Goal: Task Accomplishment & Management: Complete application form

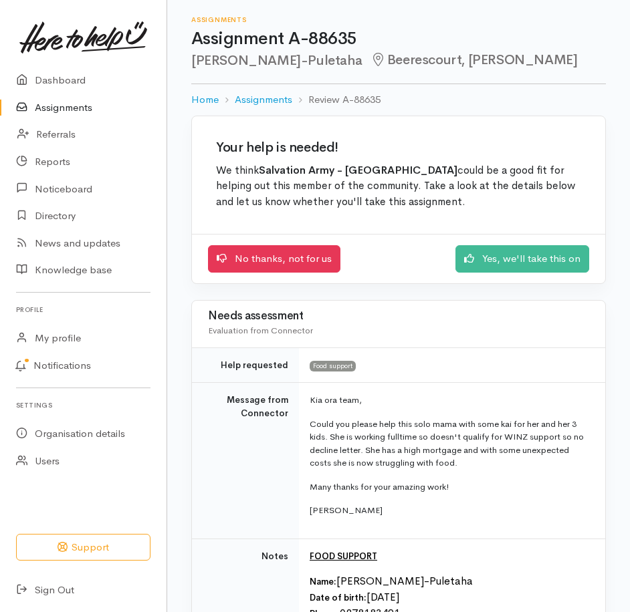
scroll to position [535, 0]
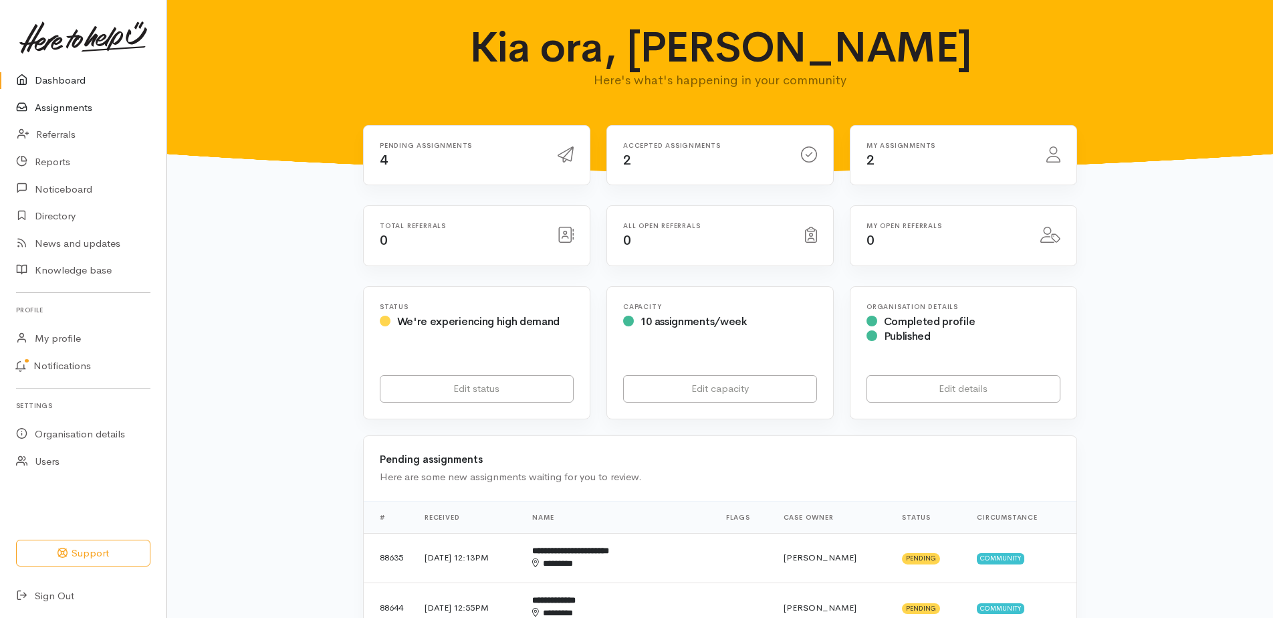
click at [59, 122] on link "Assignments" at bounding box center [83, 107] width 166 height 27
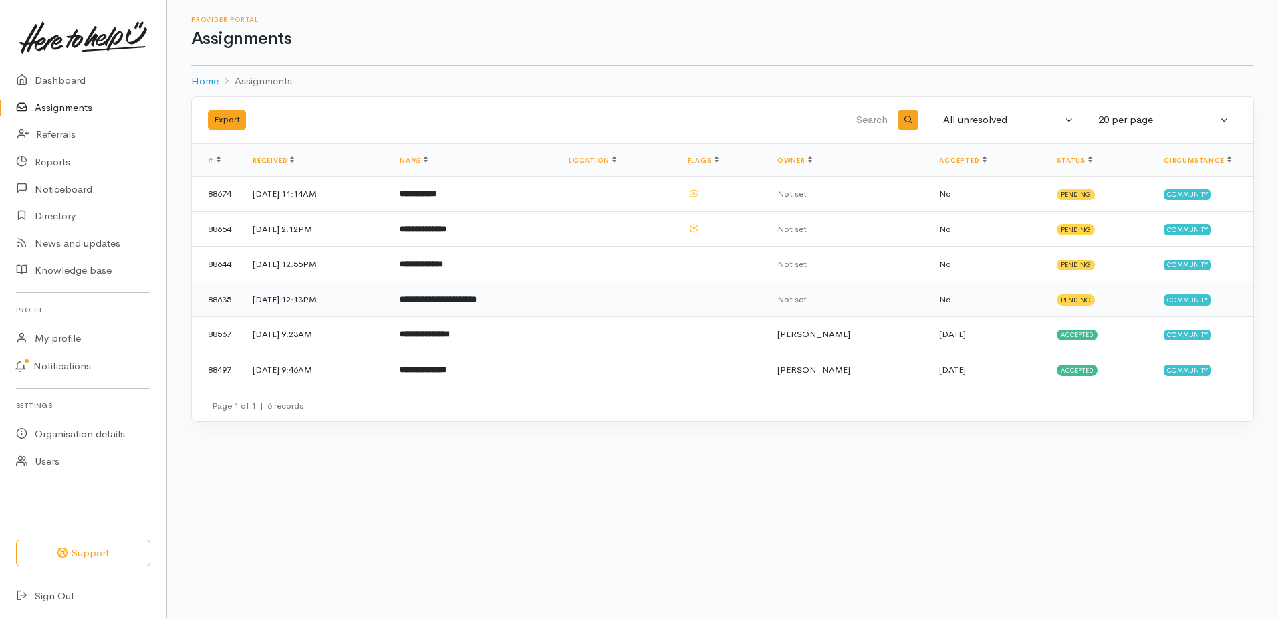
click at [477, 304] on b "**********" at bounding box center [438, 299] width 77 height 9
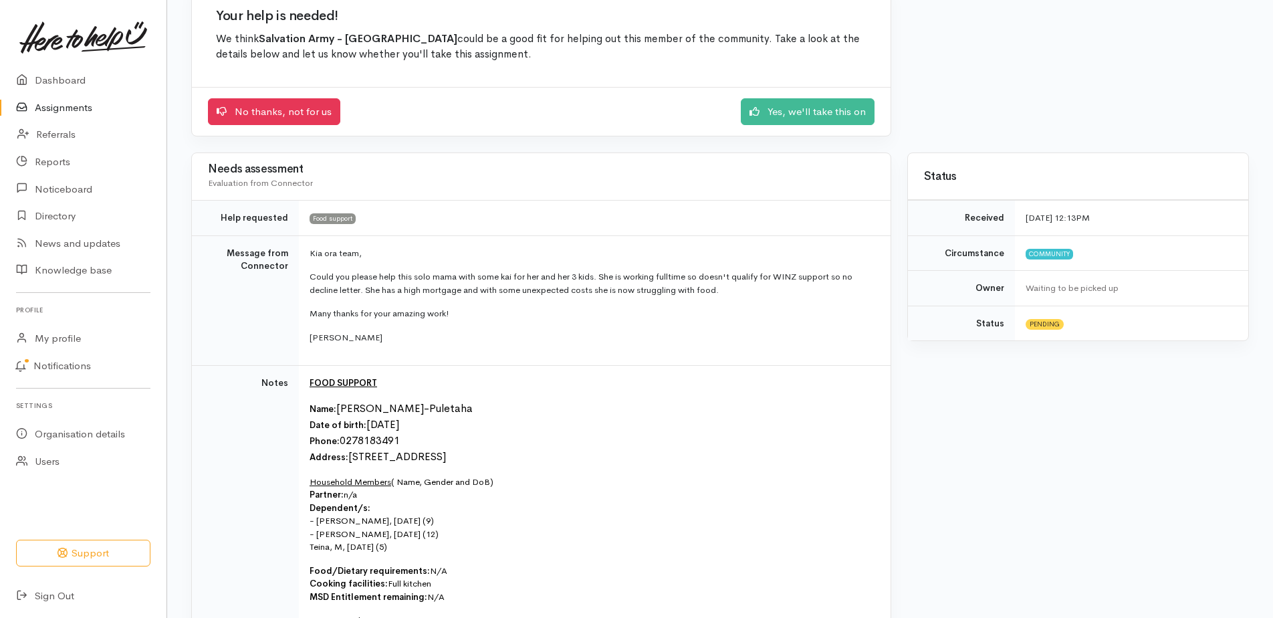
scroll to position [134, 0]
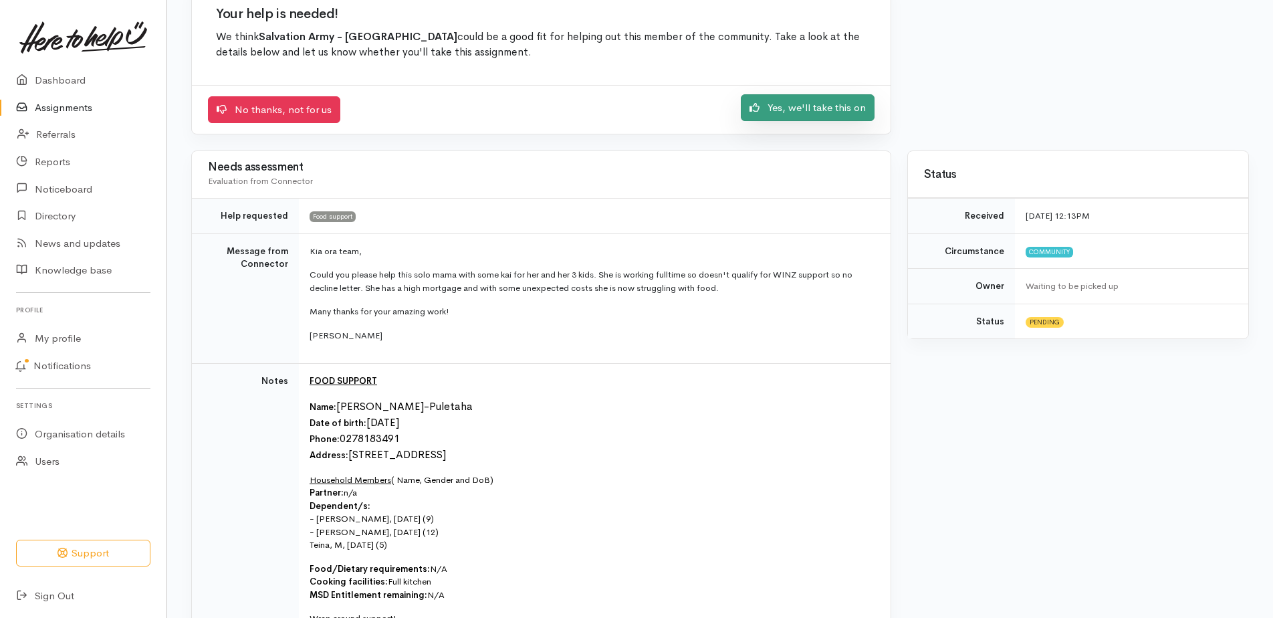
click at [792, 122] on link "Yes, we'll take this on" at bounding box center [808, 107] width 134 height 27
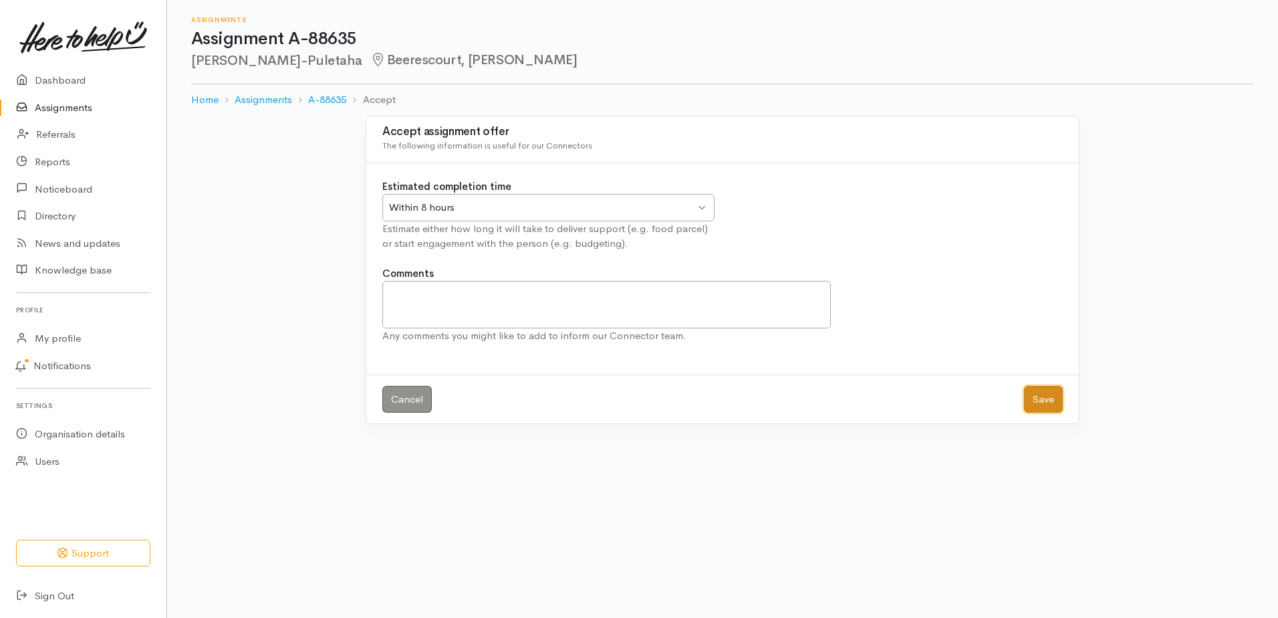
click at [1036, 413] on button "Save" at bounding box center [1043, 399] width 39 height 27
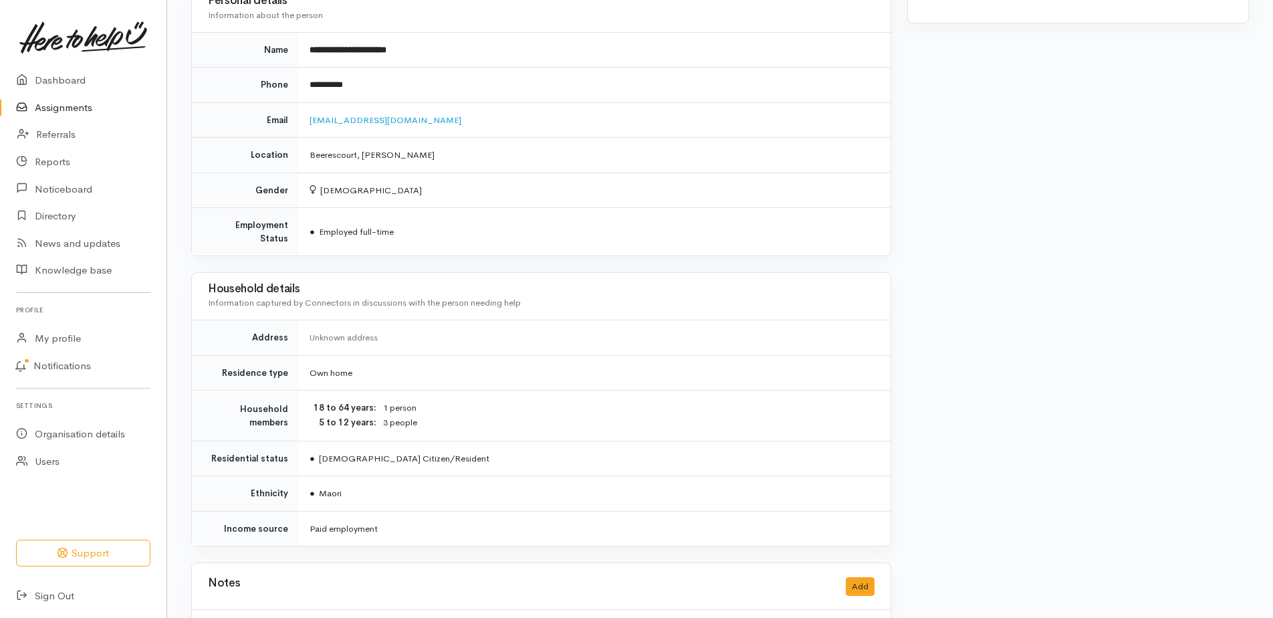
scroll to position [1008, 0]
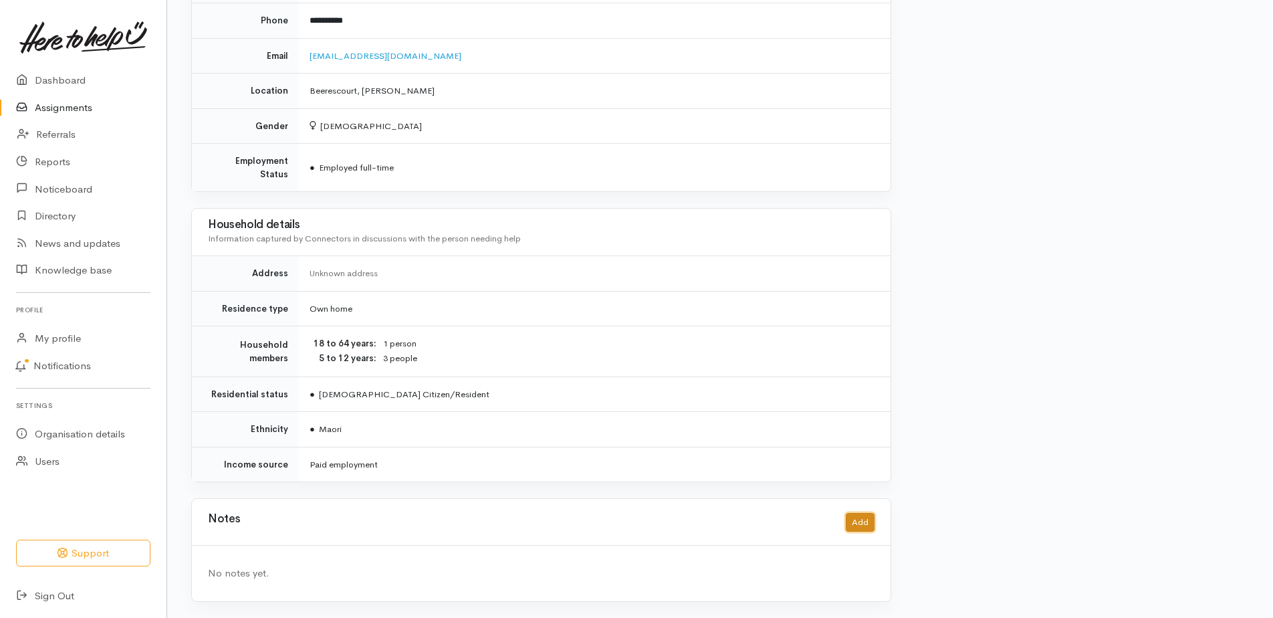
click at [856, 513] on button "Add" at bounding box center [860, 522] width 29 height 19
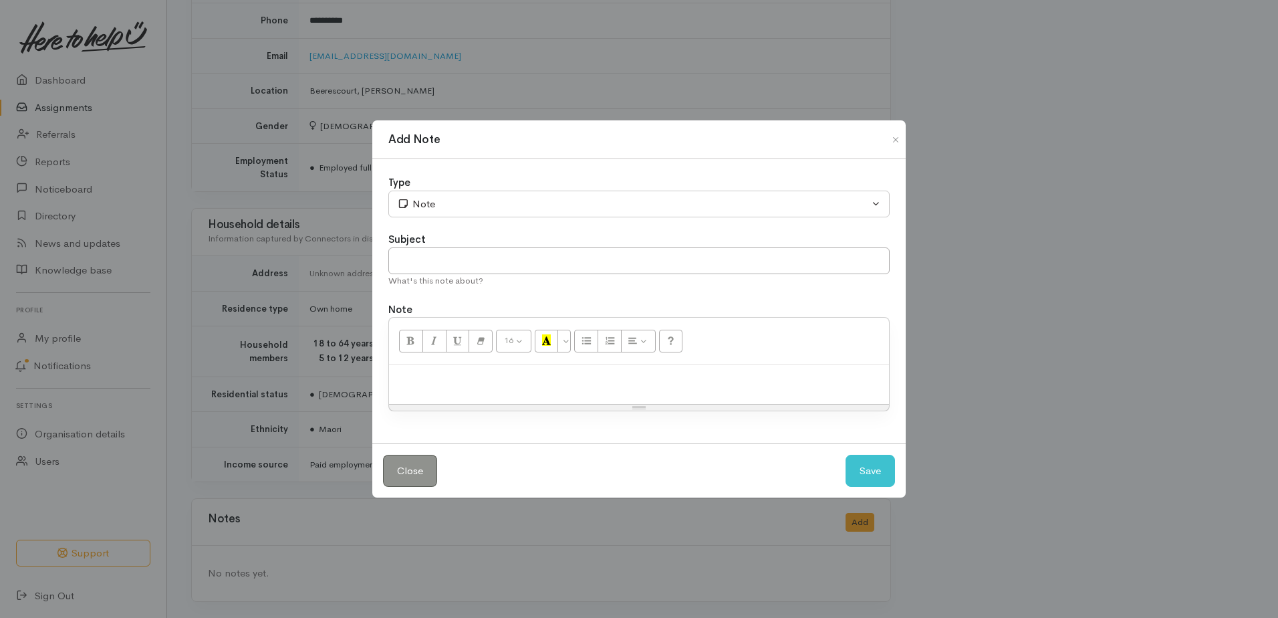
click at [482, 385] on p at bounding box center [639, 378] width 487 height 15
click at [867, 487] on button "Save" at bounding box center [870, 471] width 49 height 33
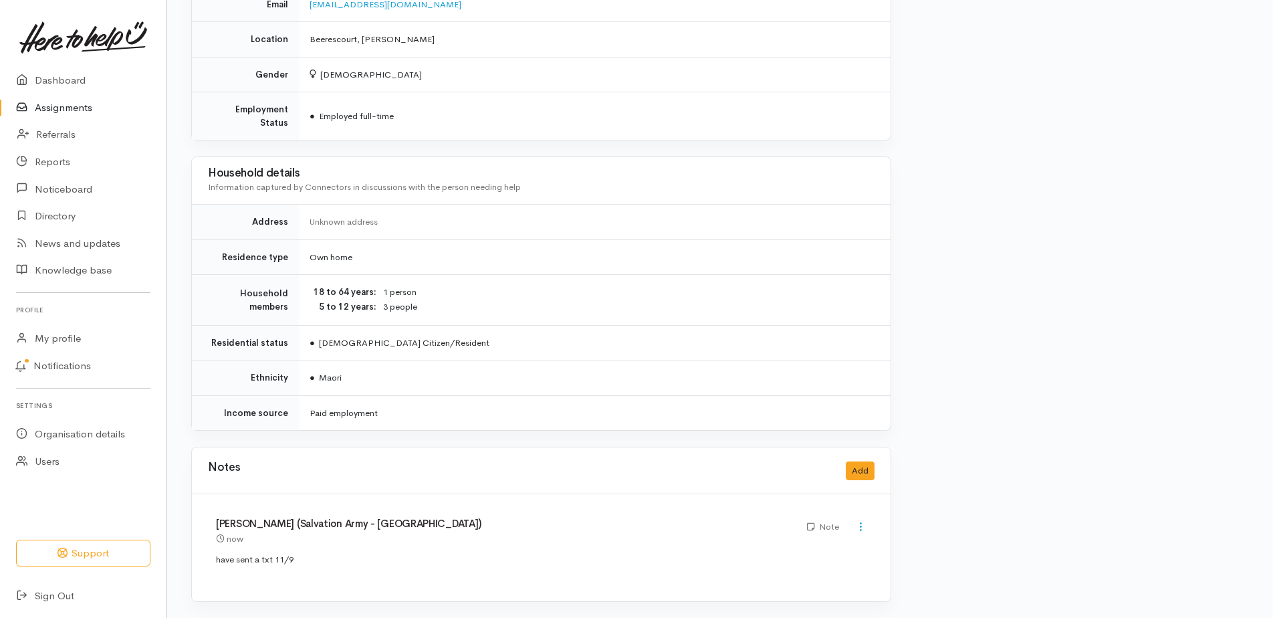
click at [68, 116] on link "Assignments" at bounding box center [83, 107] width 166 height 27
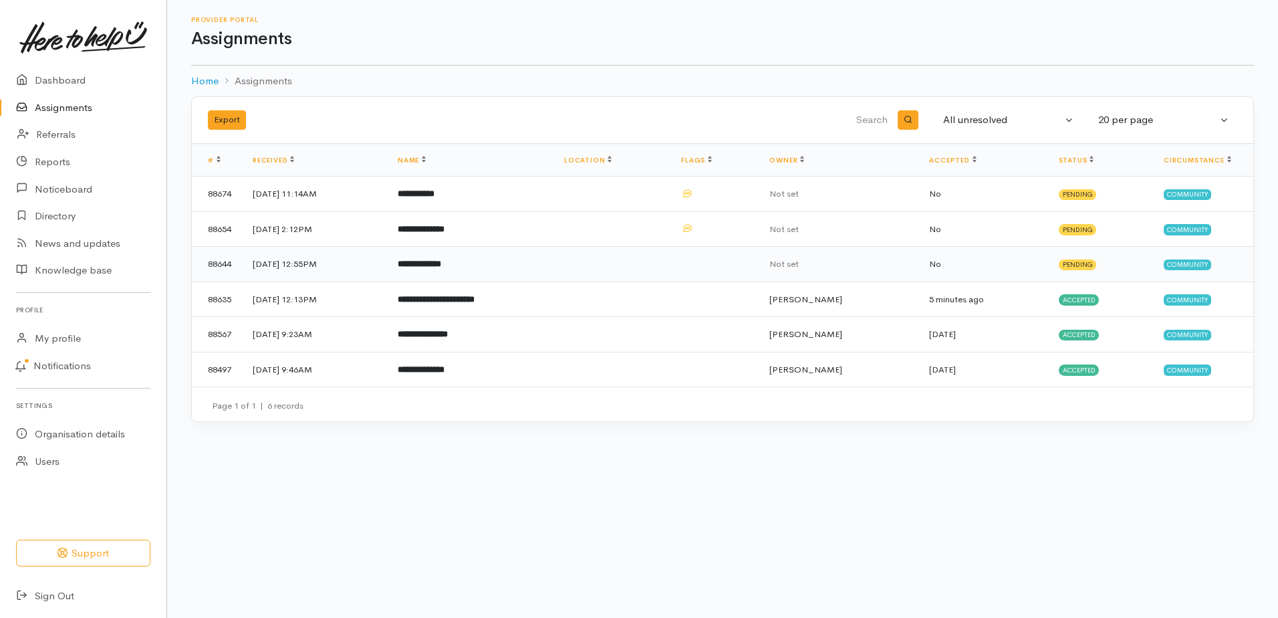
click at [441, 268] on b "**********" at bounding box center [419, 263] width 43 height 9
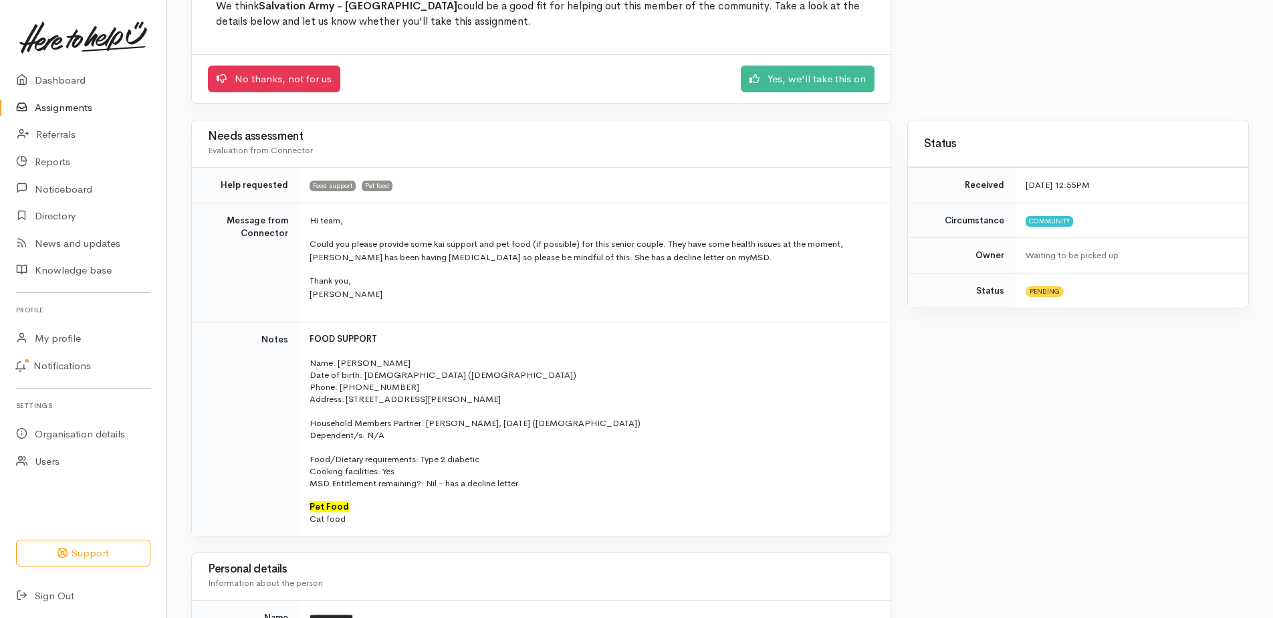
scroll to position [201, 0]
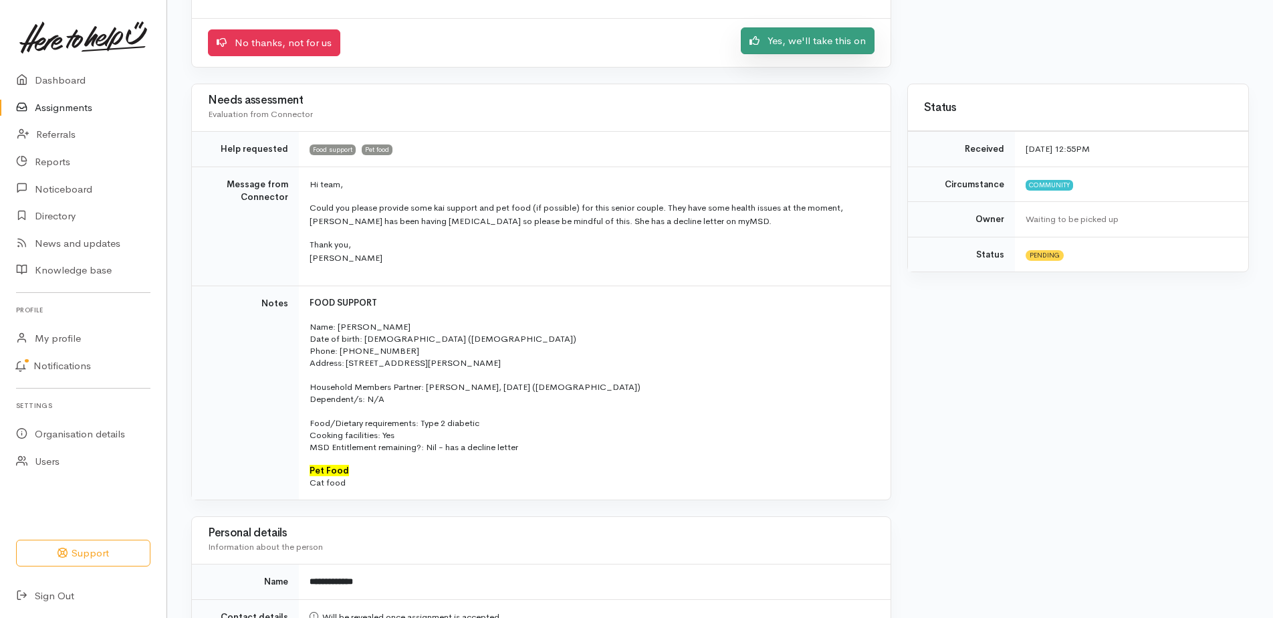
click at [750, 45] on icon at bounding box center [755, 40] width 10 height 10
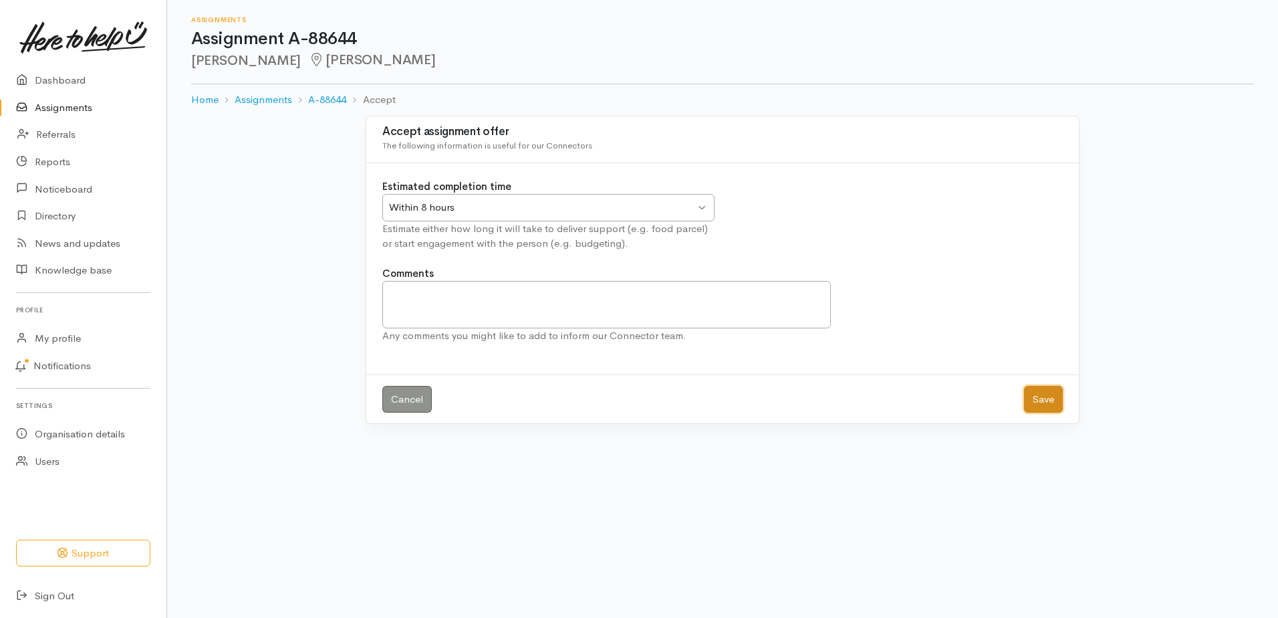
click at [1040, 413] on button "Save" at bounding box center [1043, 399] width 39 height 27
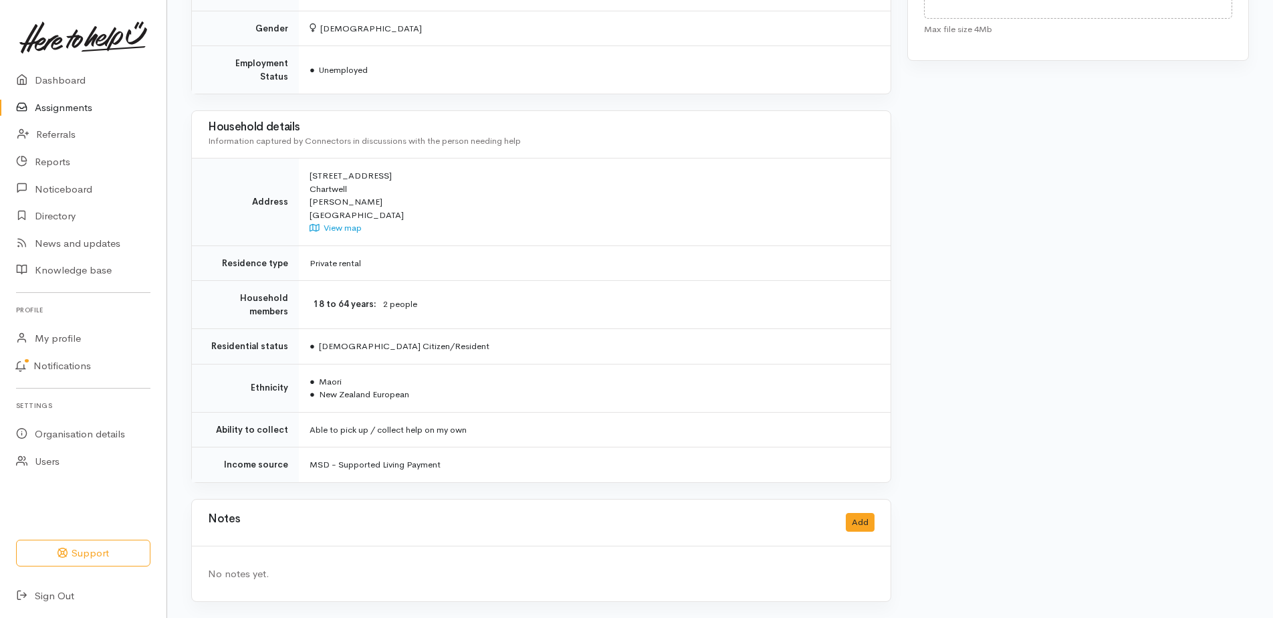
scroll to position [867, 0]
click at [850, 509] on div "Notes Add" at bounding box center [541, 522] width 667 height 27
click at [850, 513] on button "Add" at bounding box center [860, 522] width 29 height 19
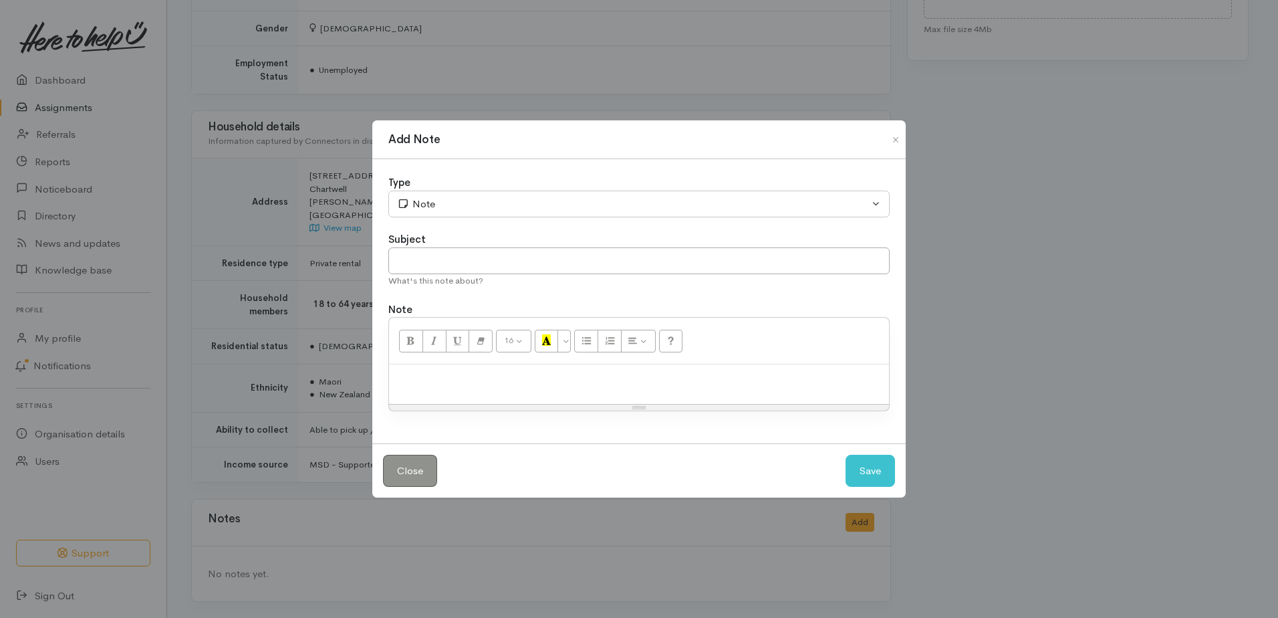
click at [444, 398] on div at bounding box center [639, 383] width 500 height 39
click at [873, 486] on button "Save" at bounding box center [870, 471] width 49 height 33
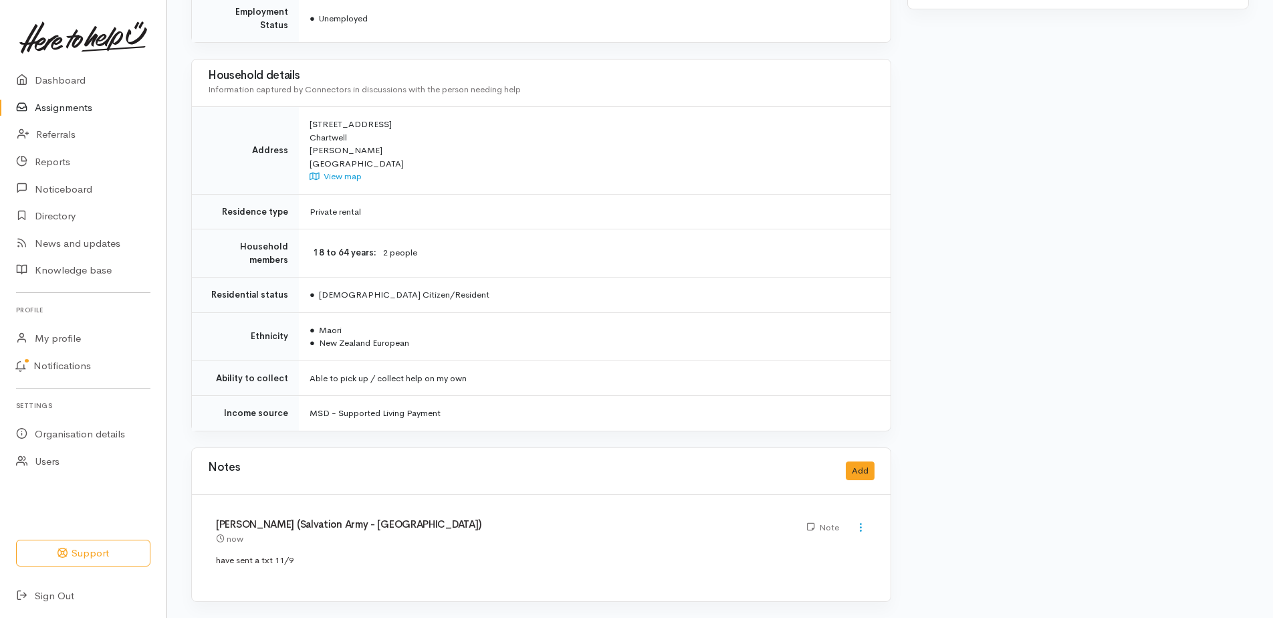
click at [60, 113] on link "Assignments" at bounding box center [83, 107] width 166 height 27
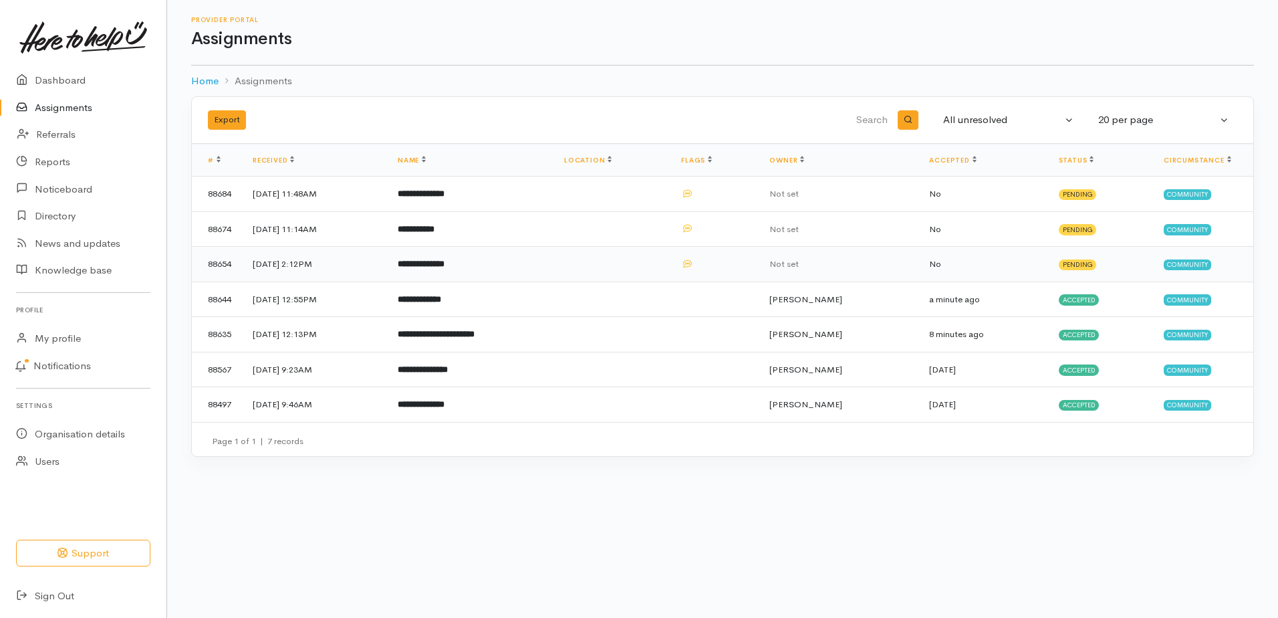
click at [445, 268] on b "**********" at bounding box center [421, 263] width 47 height 9
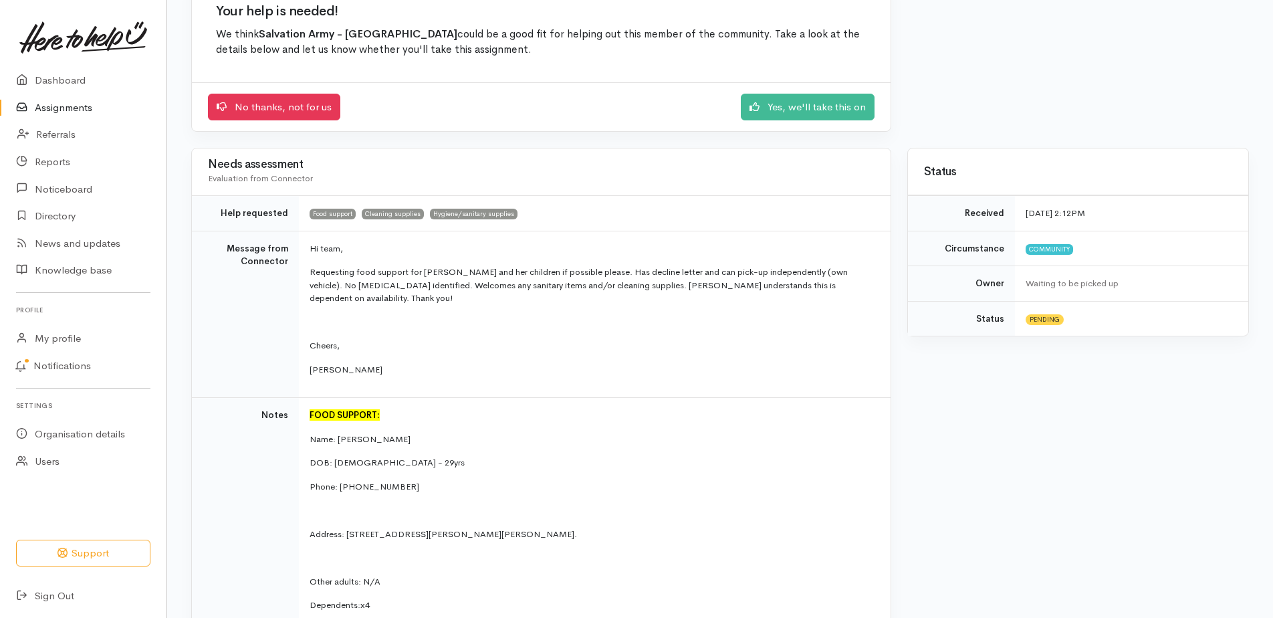
scroll to position [134, 0]
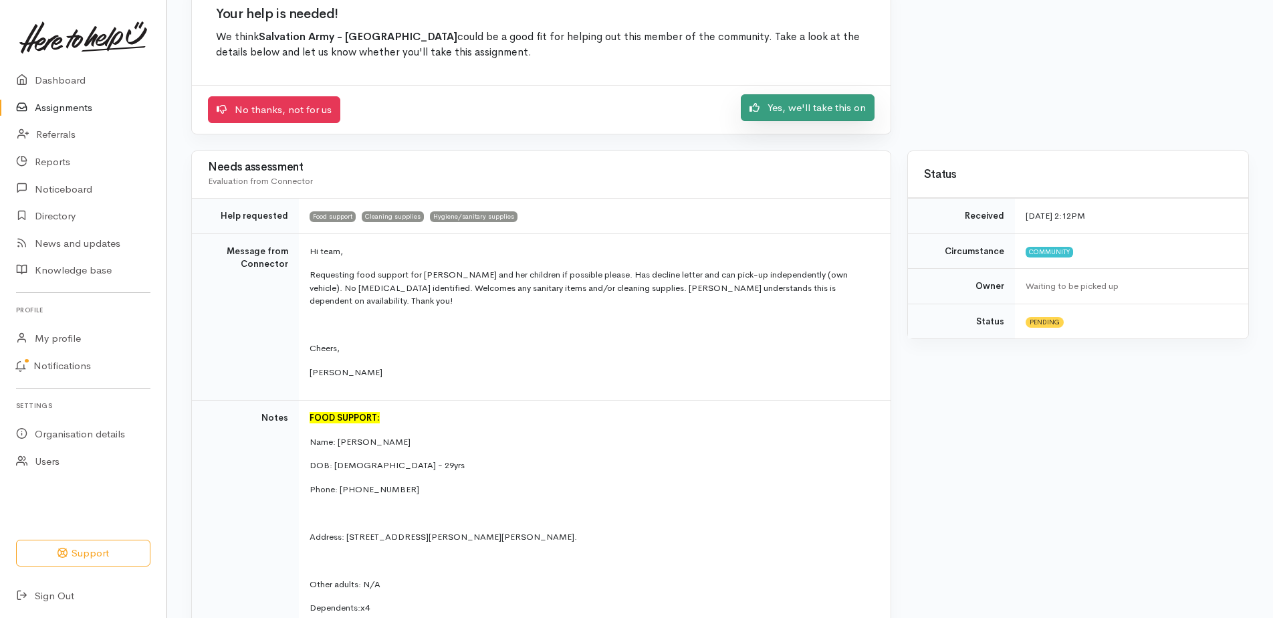
click at [764, 122] on link "Yes, we'll take this on" at bounding box center [808, 107] width 134 height 27
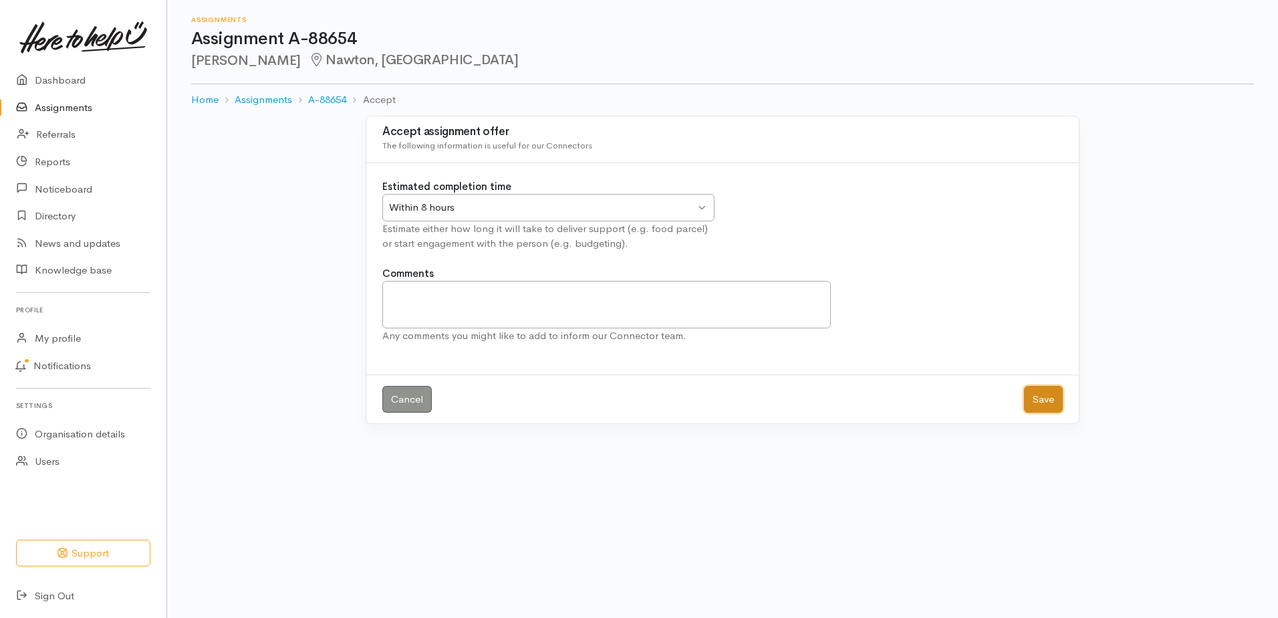
click at [1042, 413] on button "Save" at bounding box center [1043, 399] width 39 height 27
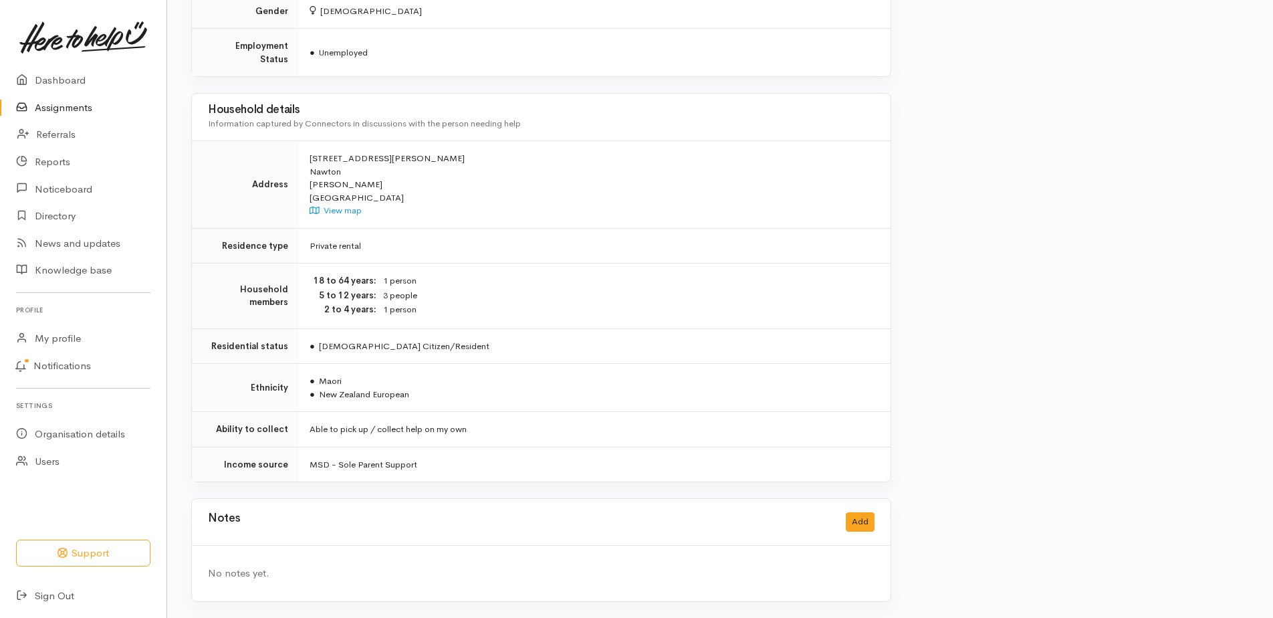
scroll to position [1258, 0]
click at [854, 512] on button "Add" at bounding box center [860, 521] width 29 height 19
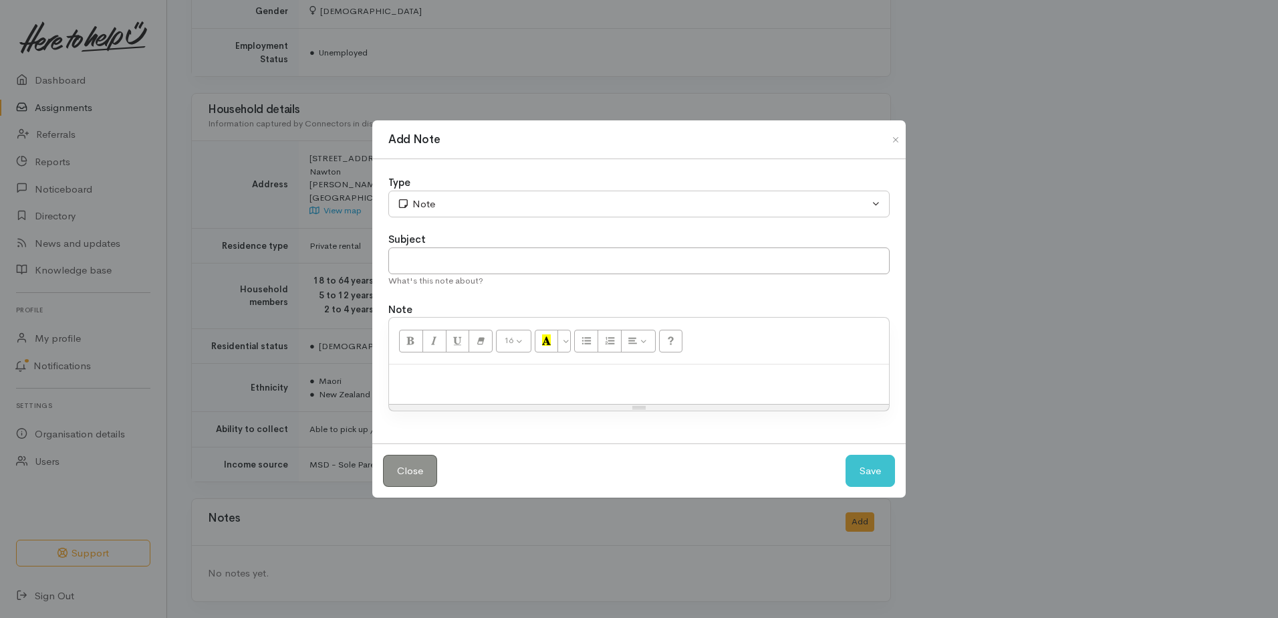
click at [475, 382] on p at bounding box center [639, 378] width 487 height 15
click at [846, 484] on button "Save" at bounding box center [870, 471] width 49 height 33
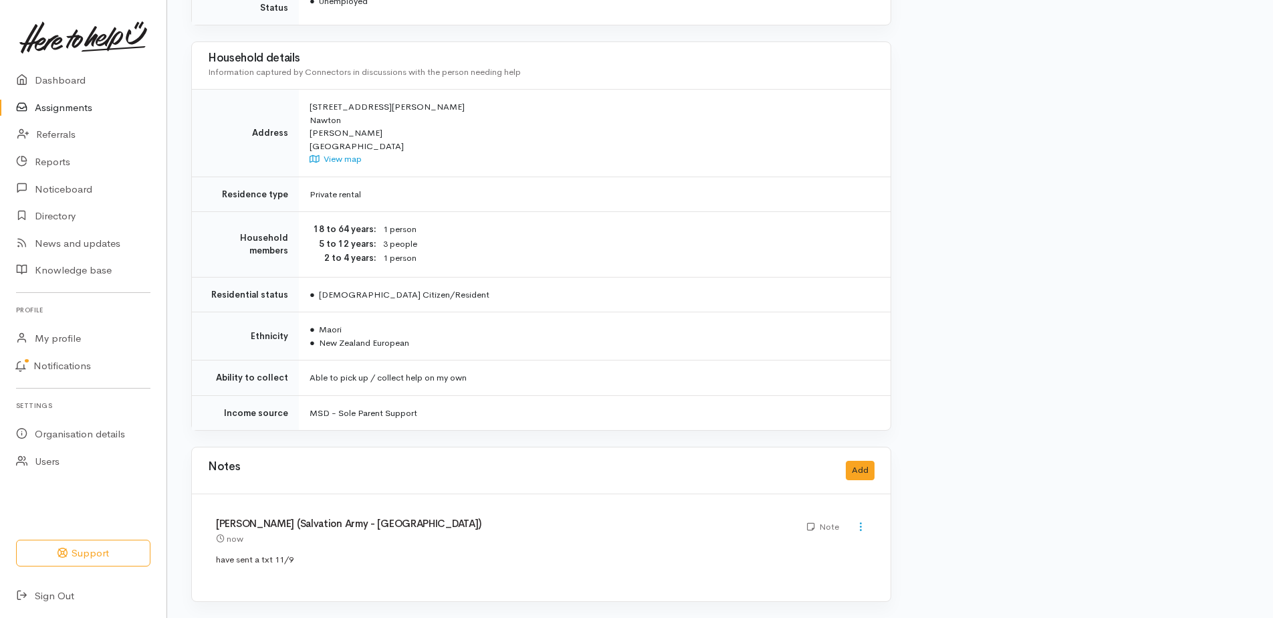
click at [85, 114] on link "Assignments" at bounding box center [83, 107] width 166 height 27
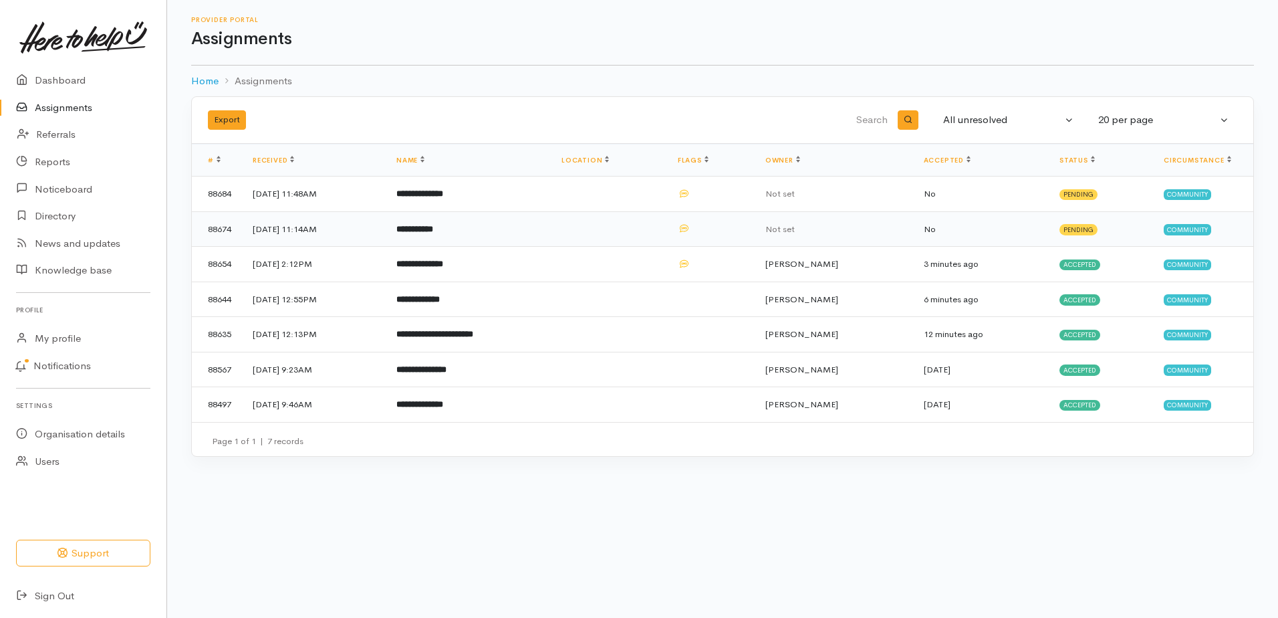
click at [433, 233] on b "**********" at bounding box center [414, 229] width 37 height 9
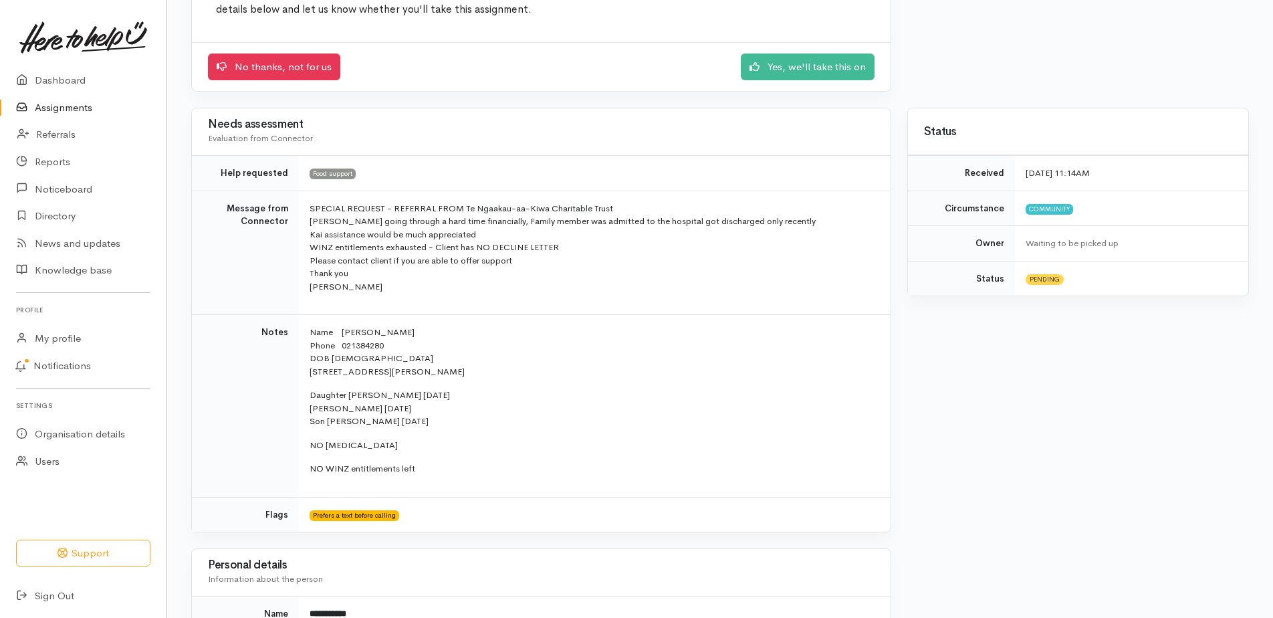
scroll to position [201, 0]
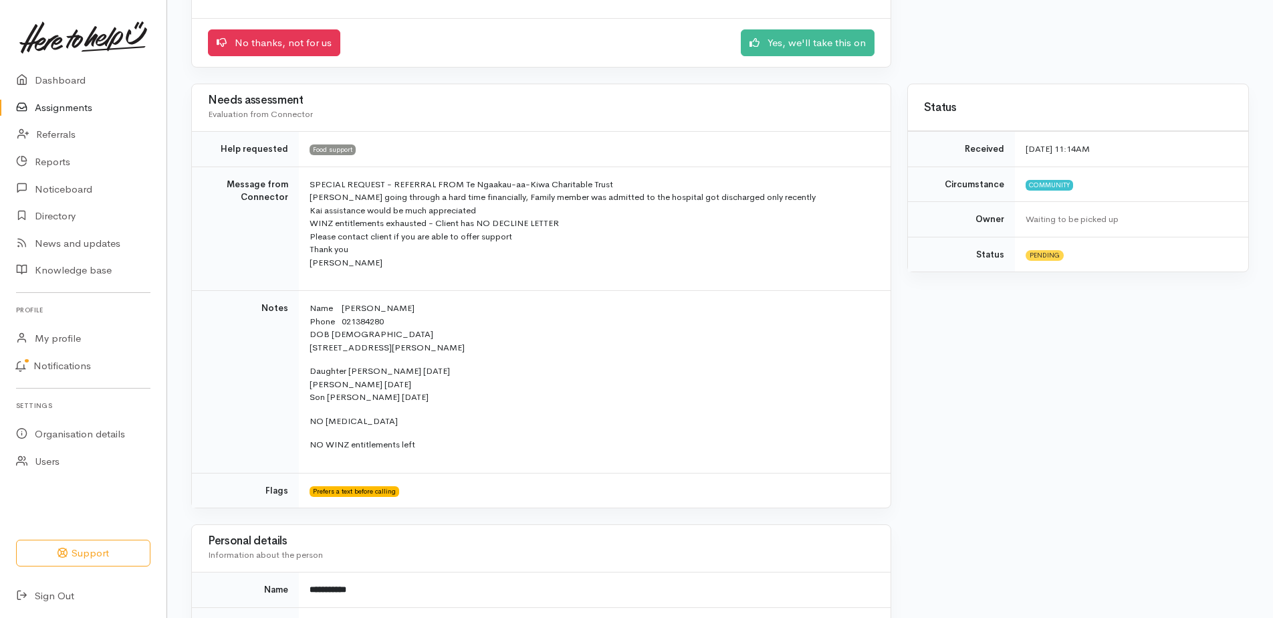
click at [834, 451] on p "NO WINZ entitlements left" at bounding box center [592, 444] width 565 height 13
click at [754, 55] on link "Yes, we'll take this on" at bounding box center [808, 40] width 134 height 27
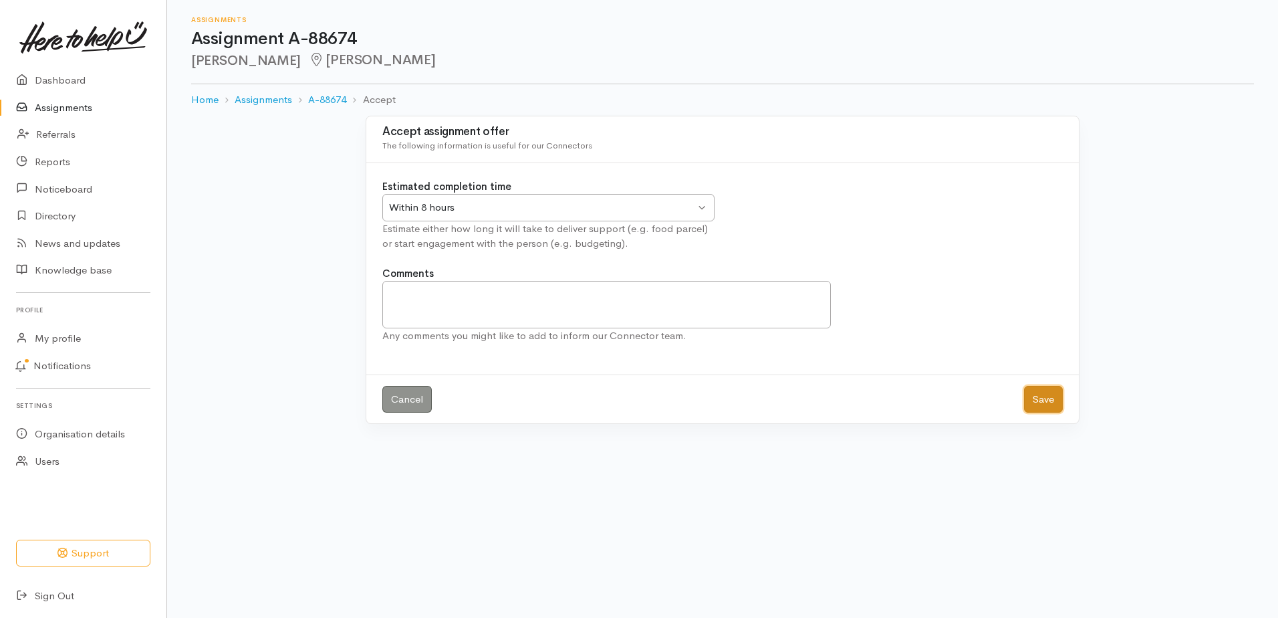
click at [1034, 413] on button "Save" at bounding box center [1043, 399] width 39 height 27
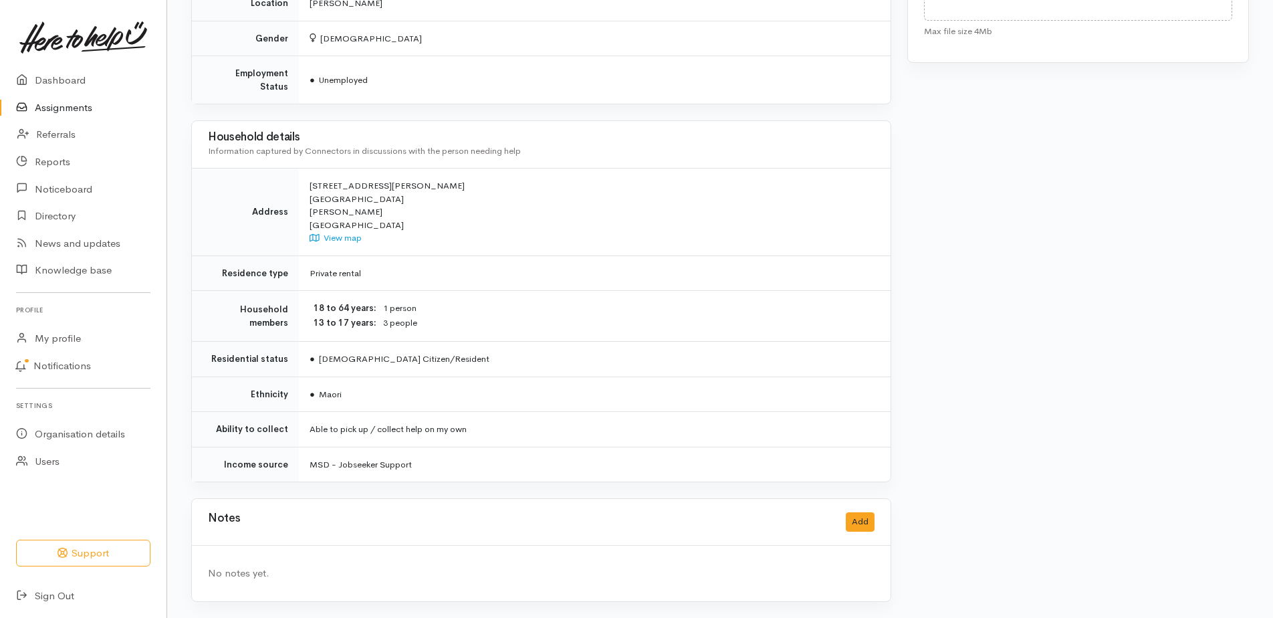
scroll to position [891, 0]
click at [846, 513] on button "Add" at bounding box center [860, 521] width 29 height 19
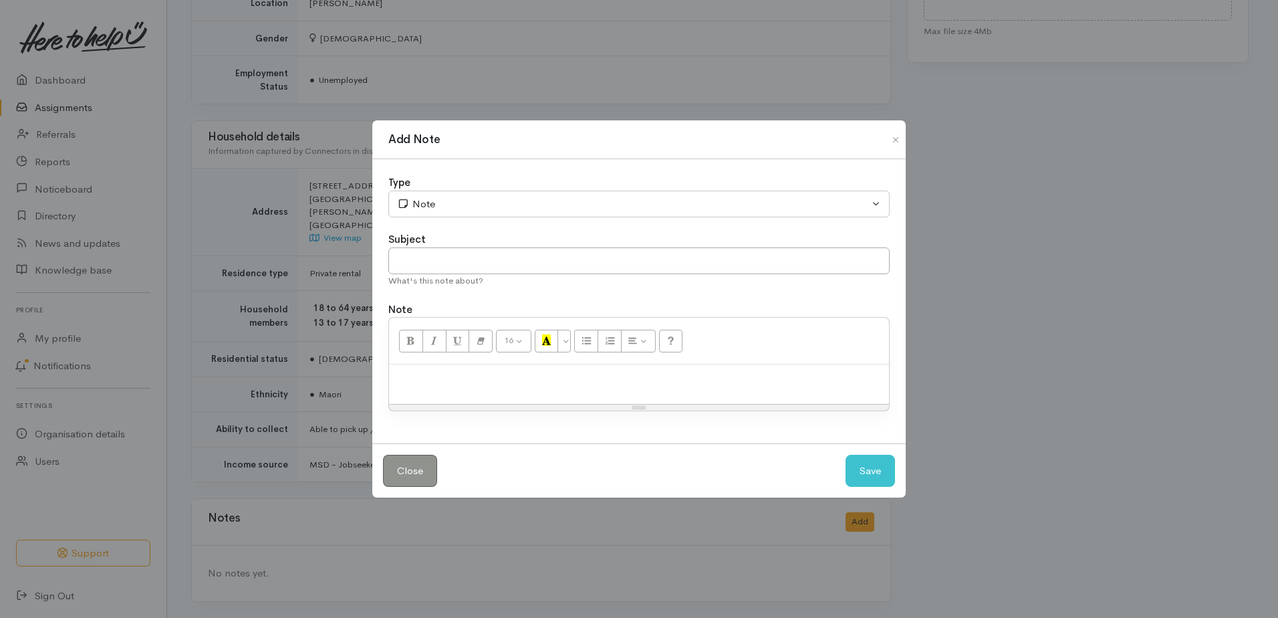
click at [508, 380] on p at bounding box center [639, 378] width 487 height 15
click at [858, 487] on button "Save" at bounding box center [870, 471] width 49 height 33
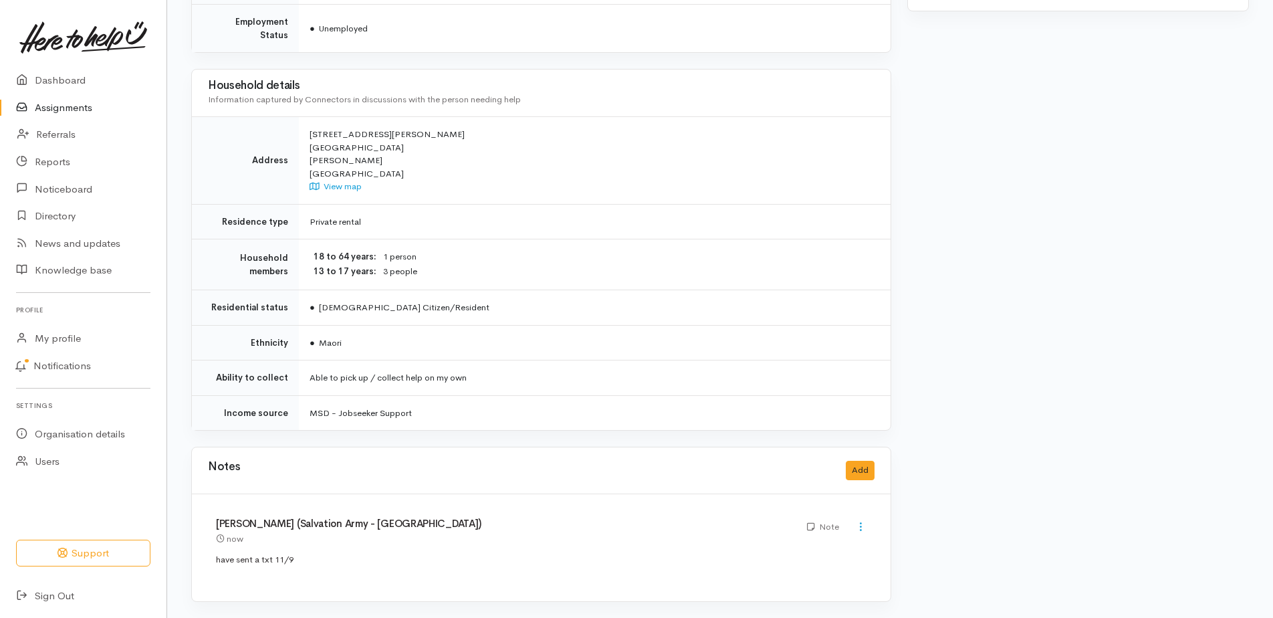
click at [88, 120] on link "Assignments" at bounding box center [83, 107] width 166 height 27
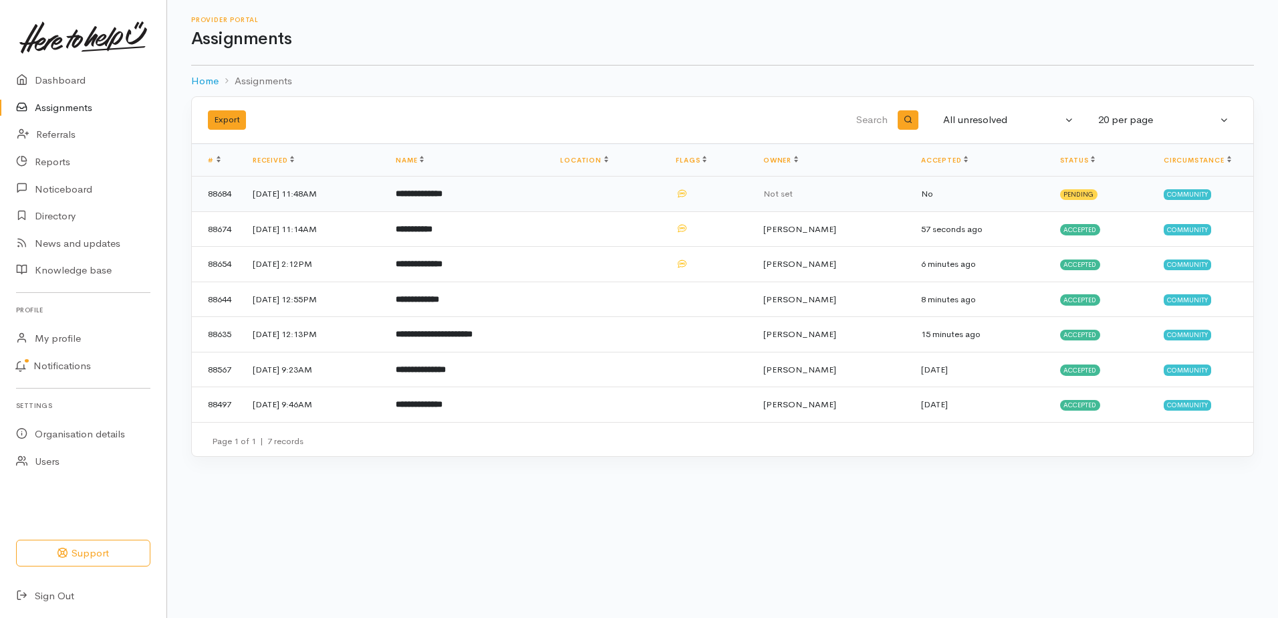
click at [443, 198] on b "**********" at bounding box center [419, 193] width 47 height 9
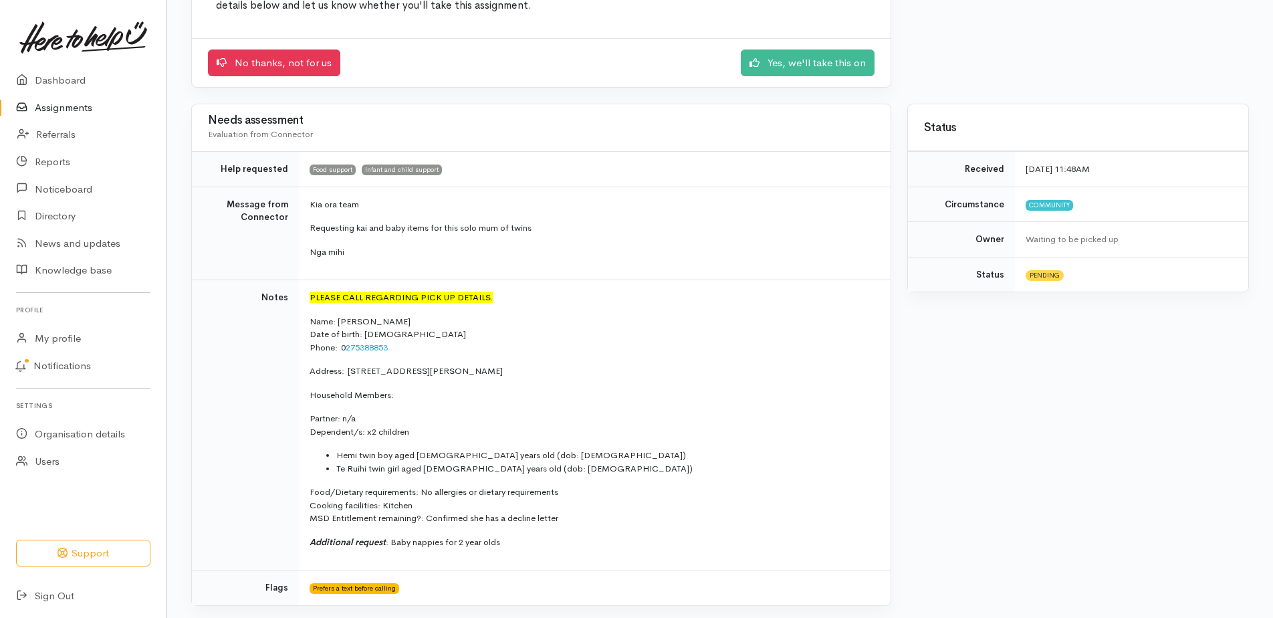
scroll to position [201, 0]
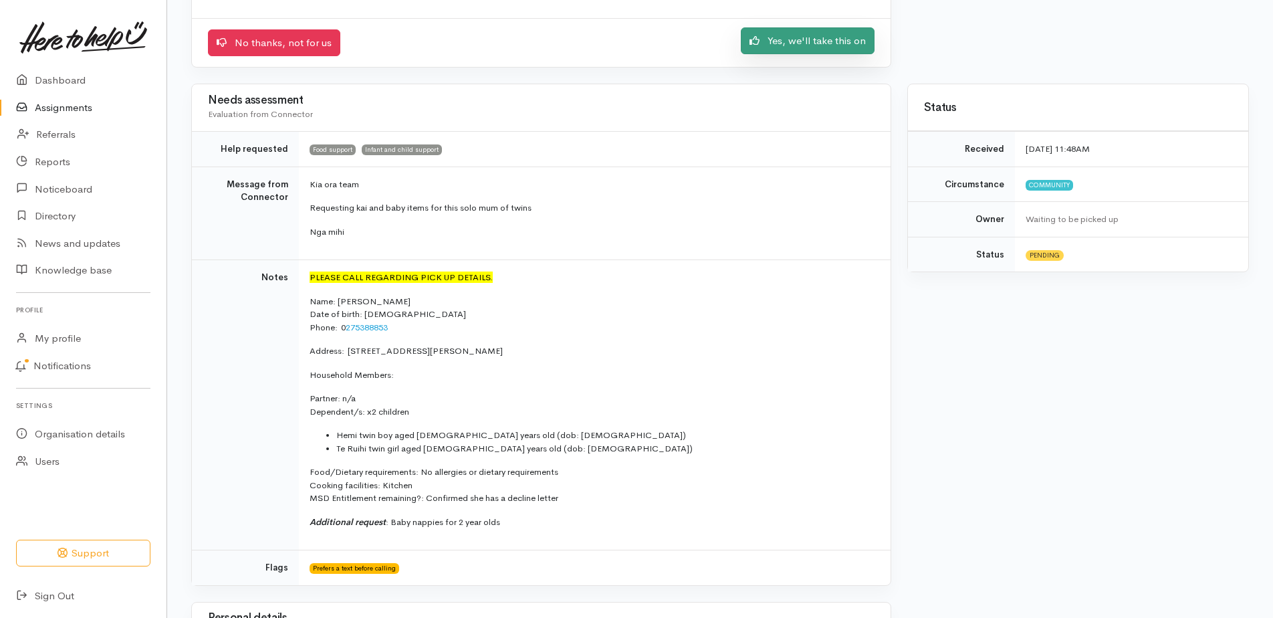
click at [770, 55] on link "Yes, we'll take this on" at bounding box center [808, 40] width 134 height 27
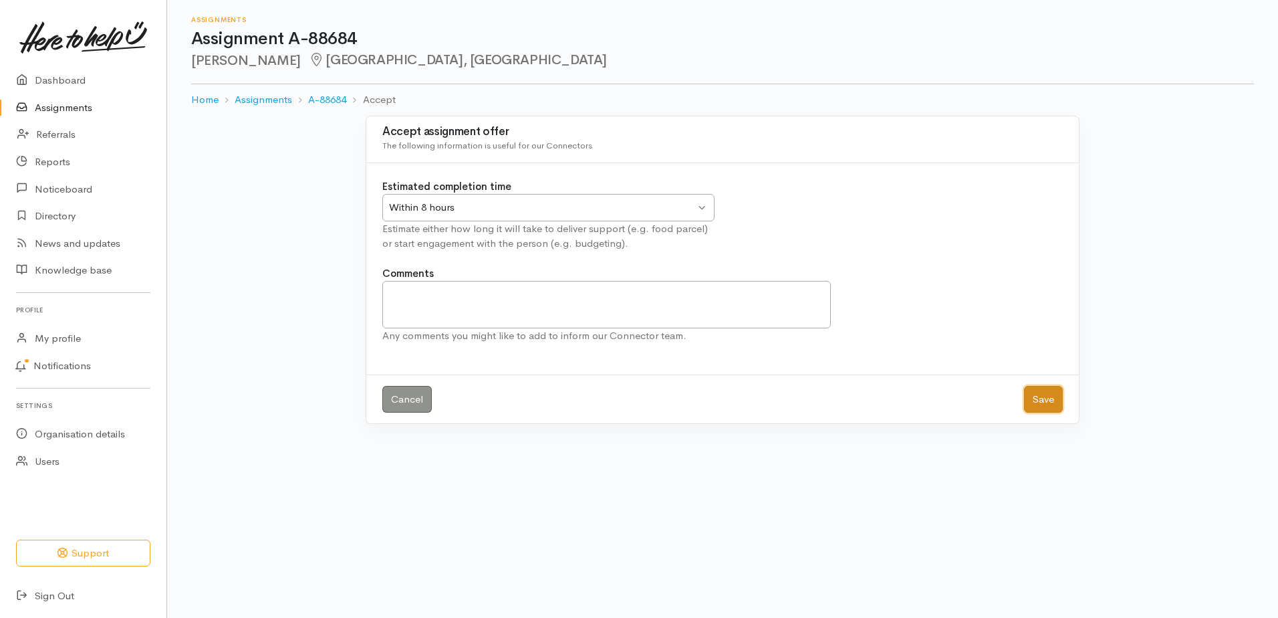
click at [1033, 413] on button "Save" at bounding box center [1043, 399] width 39 height 27
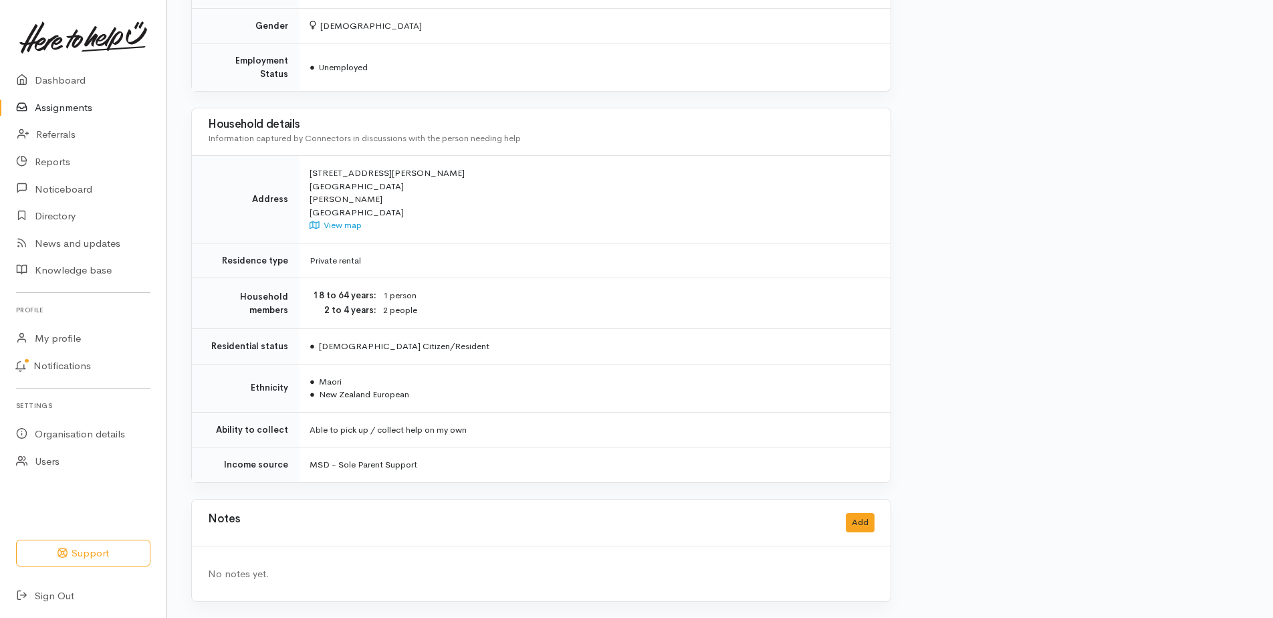
scroll to position [990, 0]
click at [856, 513] on button "Add" at bounding box center [860, 522] width 29 height 19
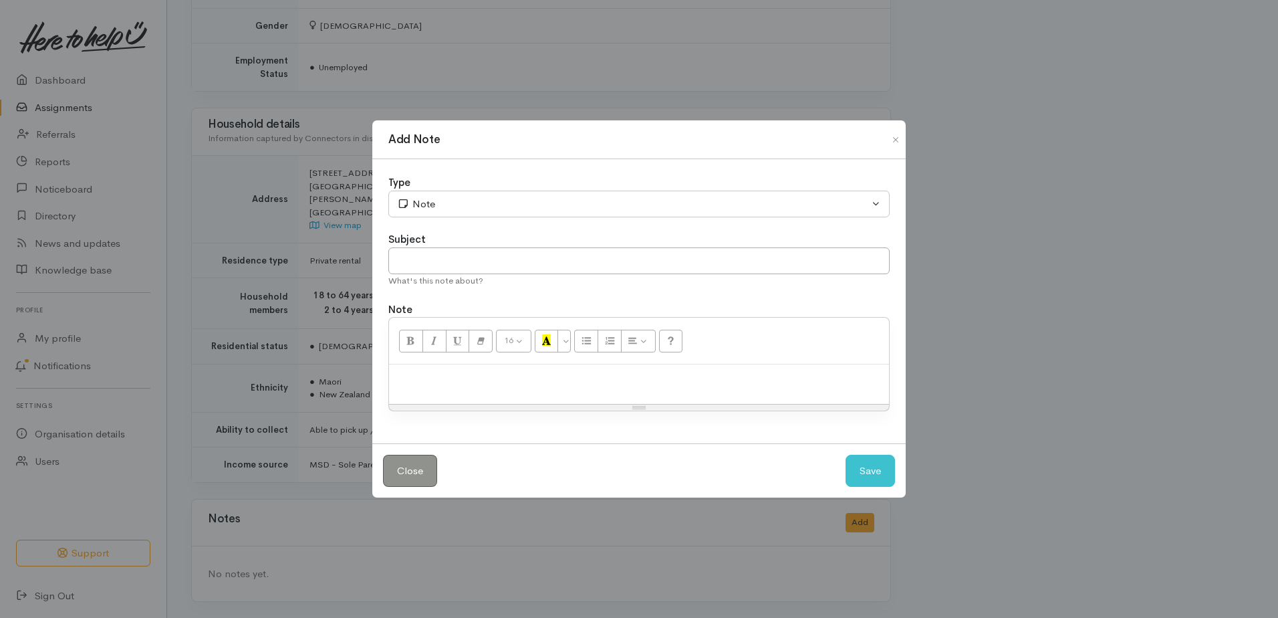
click at [429, 382] on p at bounding box center [639, 378] width 487 height 15
click at [880, 487] on button "Save" at bounding box center [870, 471] width 49 height 33
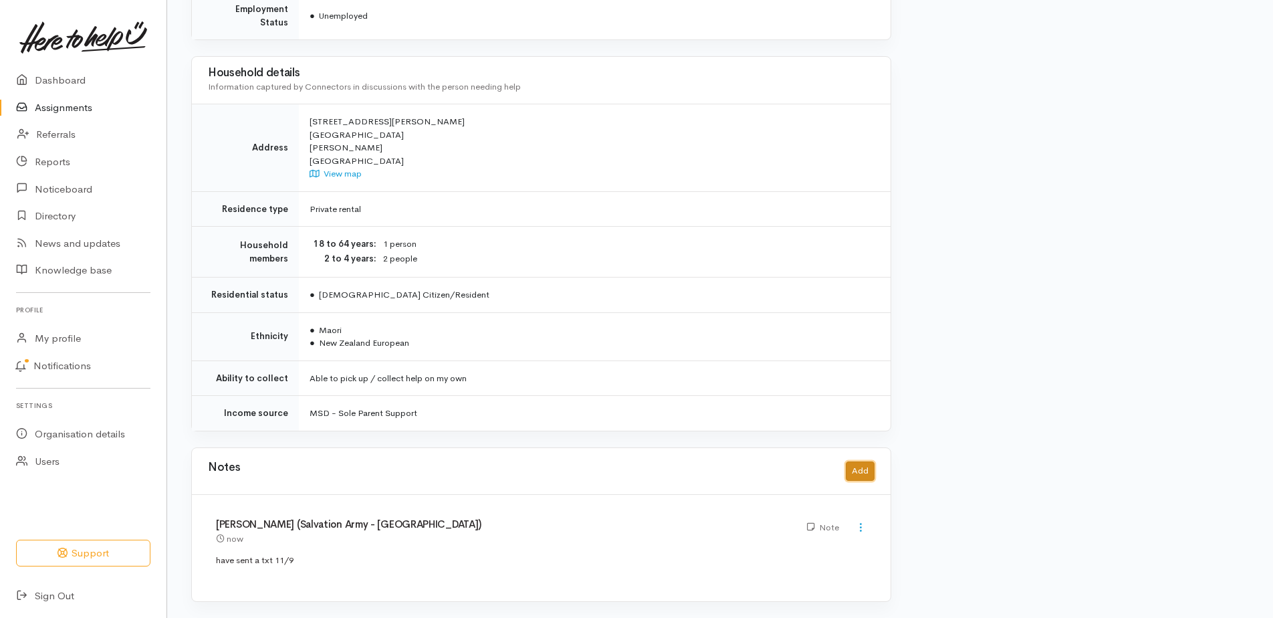
click at [861, 481] on button "Add" at bounding box center [860, 470] width 29 height 19
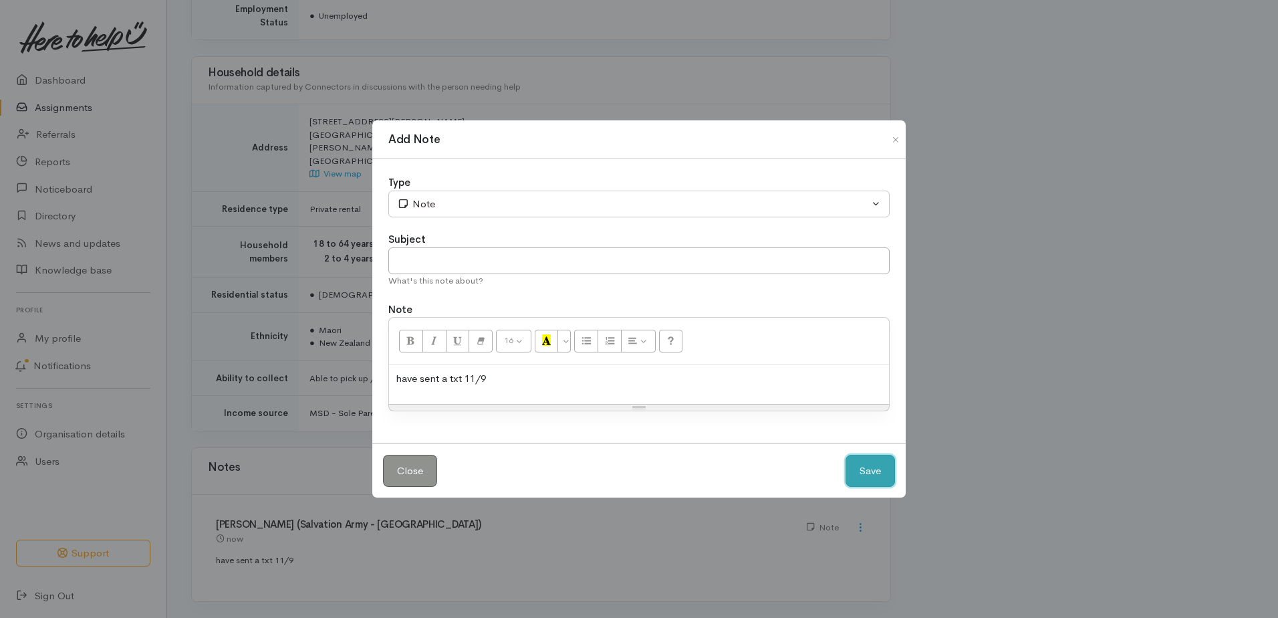
click at [846, 479] on button "Save" at bounding box center [870, 471] width 49 height 33
click at [421, 486] on button "Close" at bounding box center [410, 471] width 54 height 33
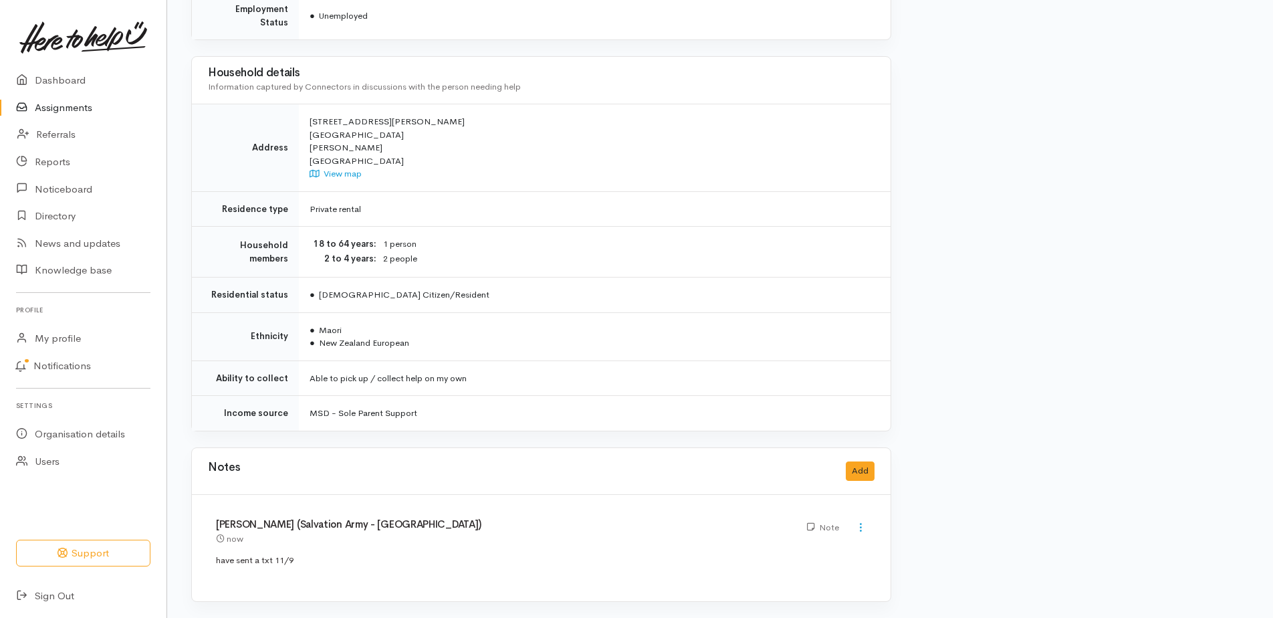
click at [69, 115] on link "Assignments" at bounding box center [83, 107] width 166 height 27
